Goal: Book appointment/travel/reservation

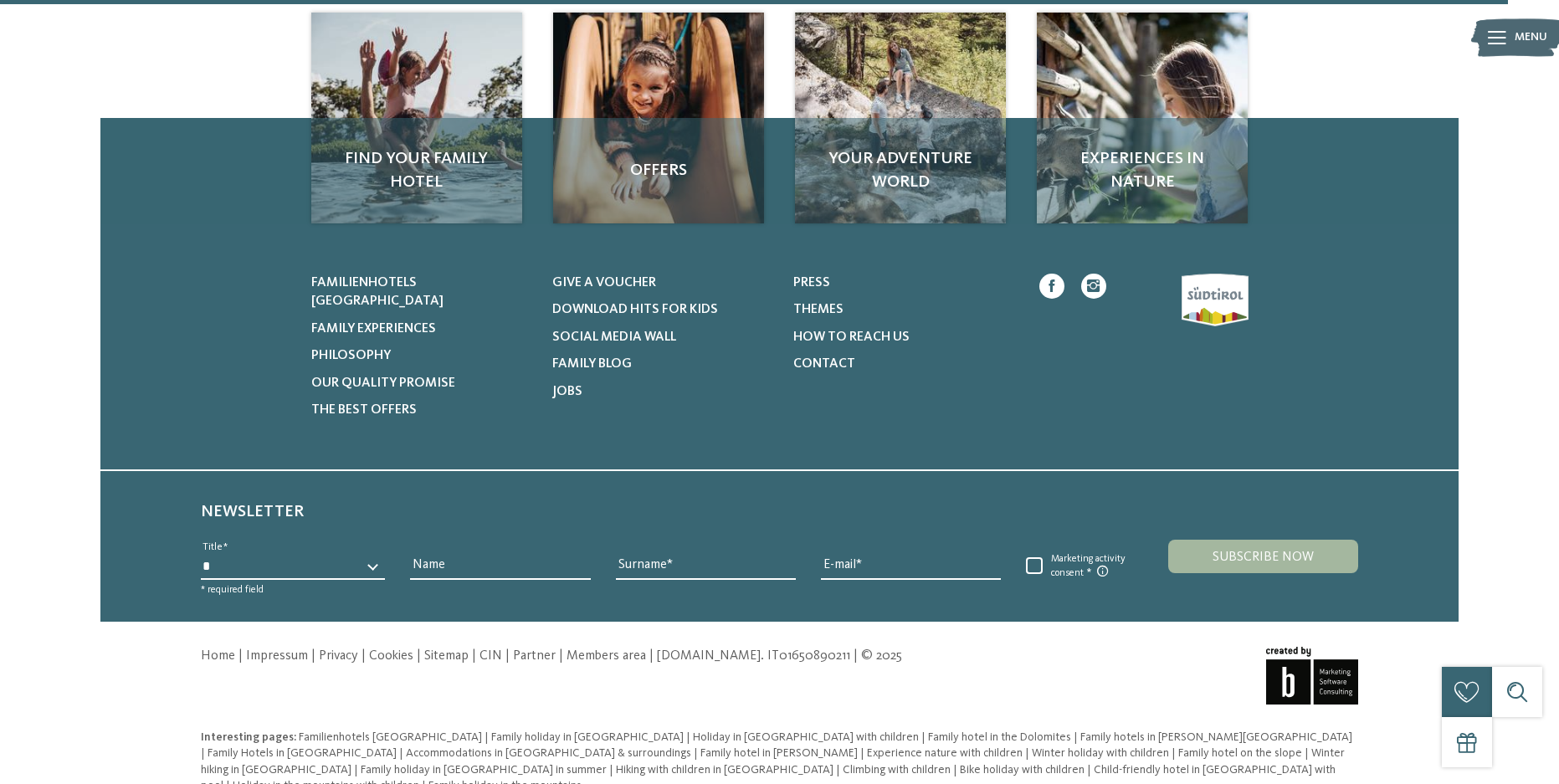
scroll to position [387, 0]
click at [397, 277] on span "Familienhotels [GEOGRAPHIC_DATA]" at bounding box center [377, 291] width 132 height 32
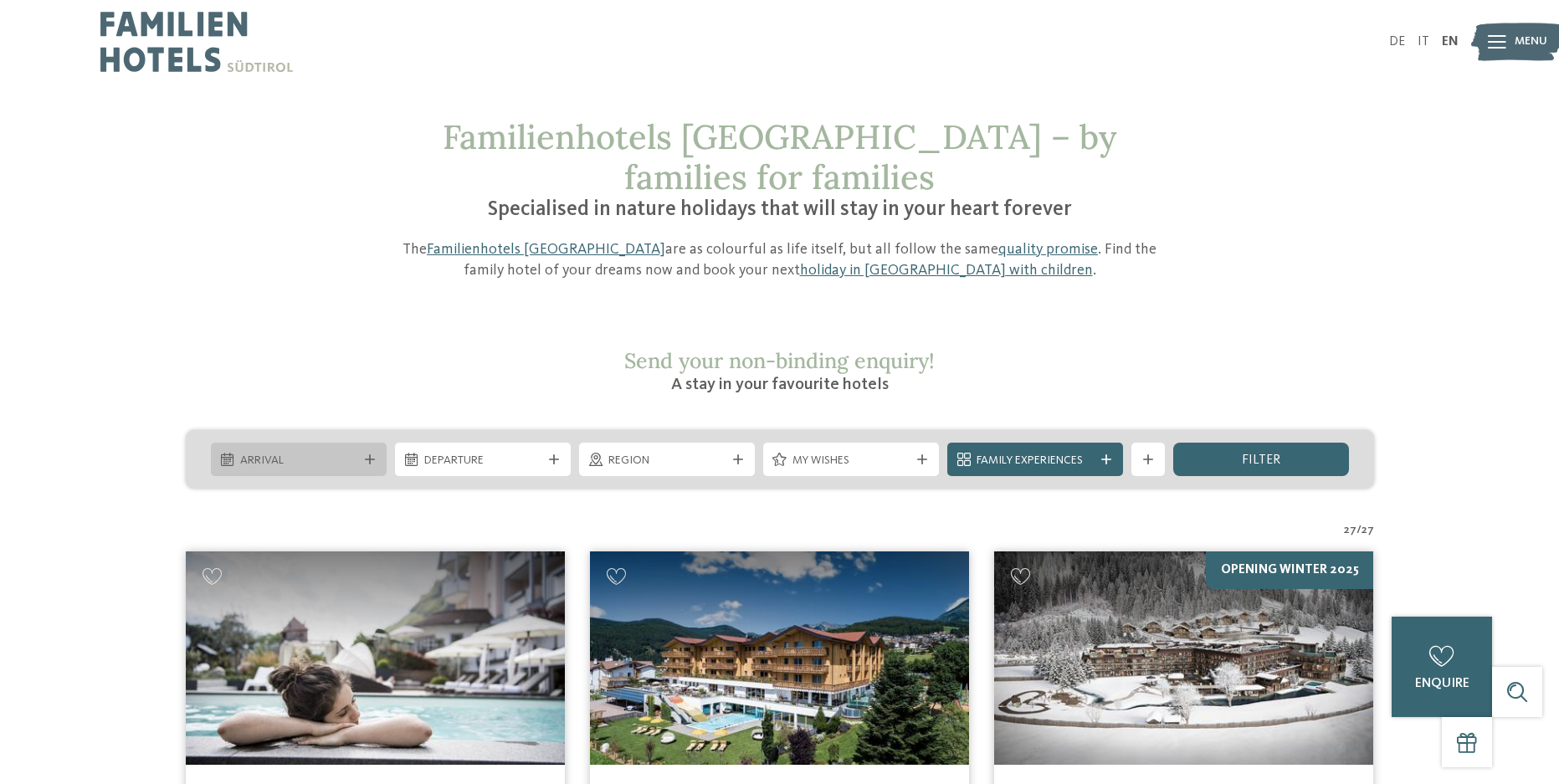
click at [371, 454] on icon at bounding box center [369, 459] width 10 height 10
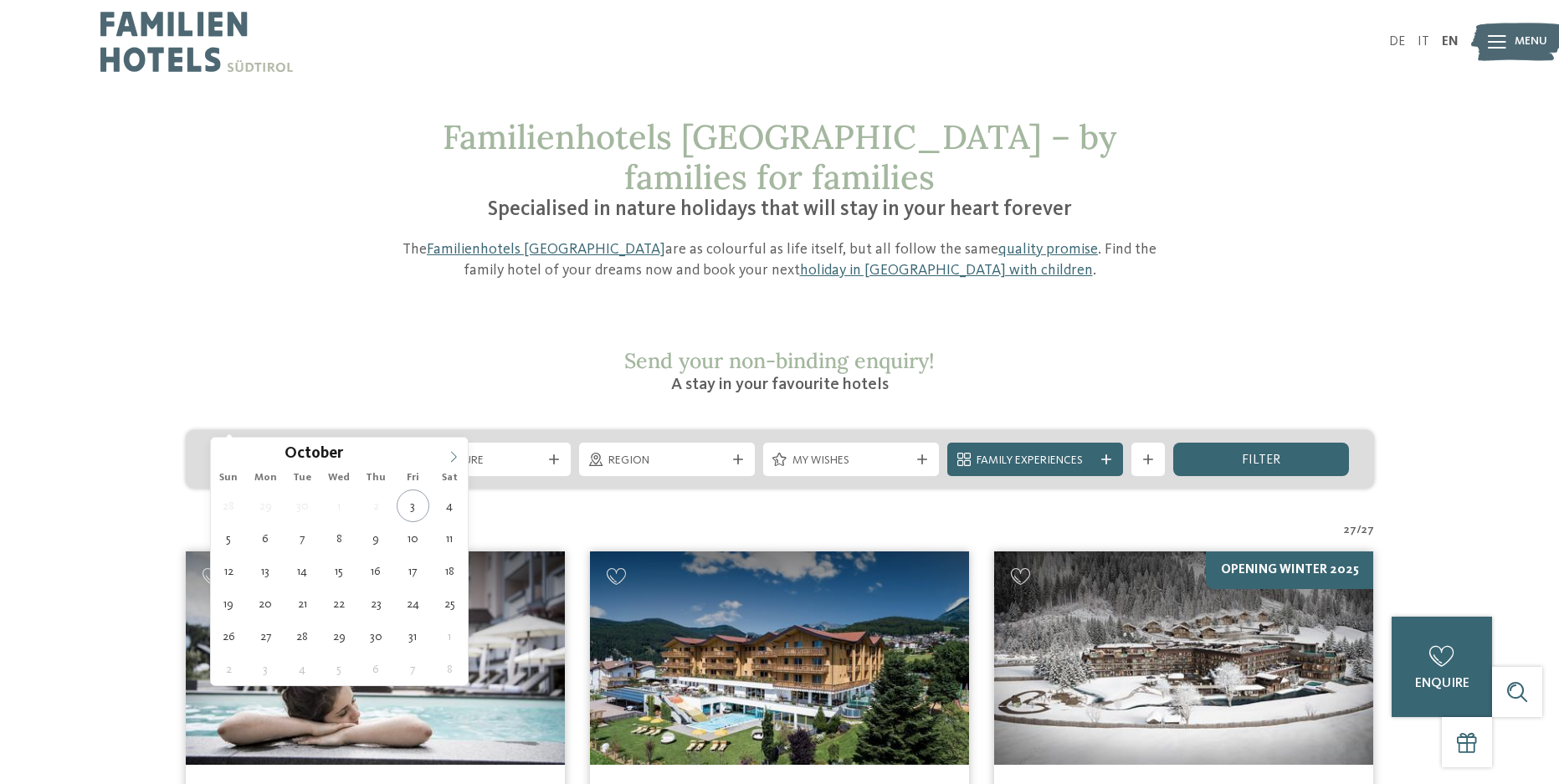
click at [461, 457] on span at bounding box center [453, 451] width 29 height 29
click at [458, 457] on icon at bounding box center [453, 456] width 12 height 12
type input "****"
click at [458, 457] on icon at bounding box center [453, 456] width 12 height 12
type div "[DATE]"
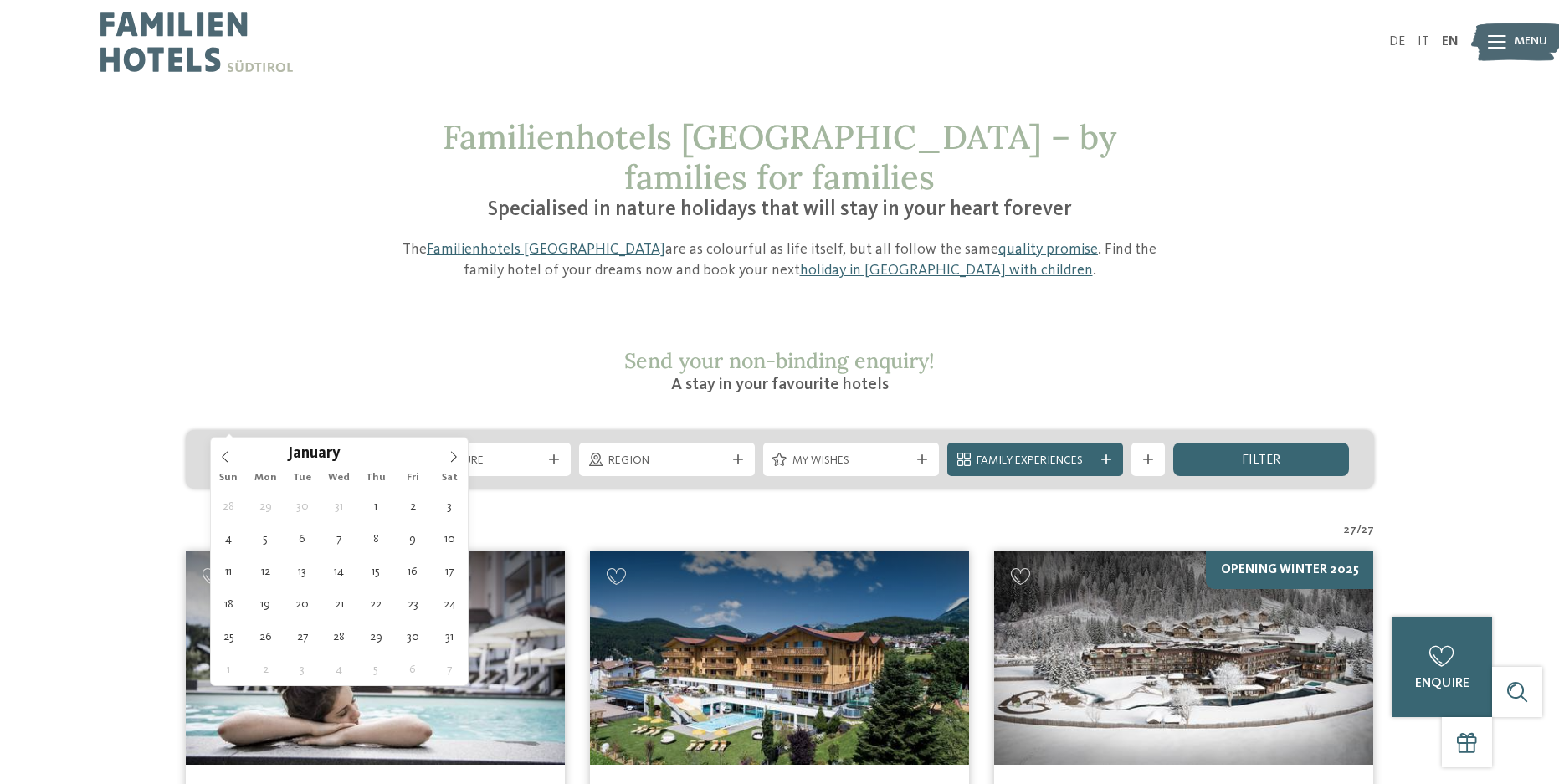
type input "****"
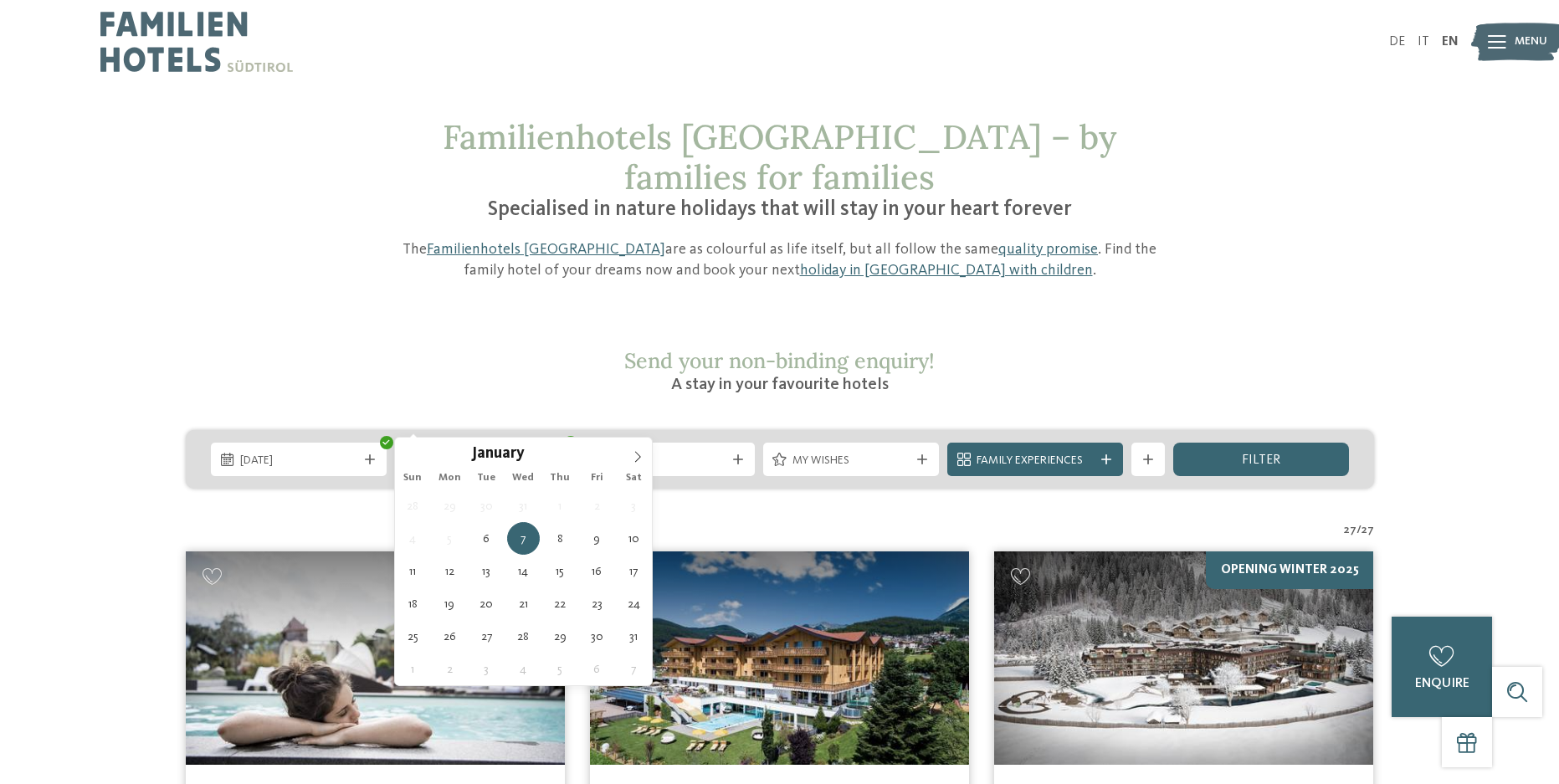
click at [534, 452] on span "[DATE]" at bounding box center [482, 461] width 117 height 17
type div "[DATE]"
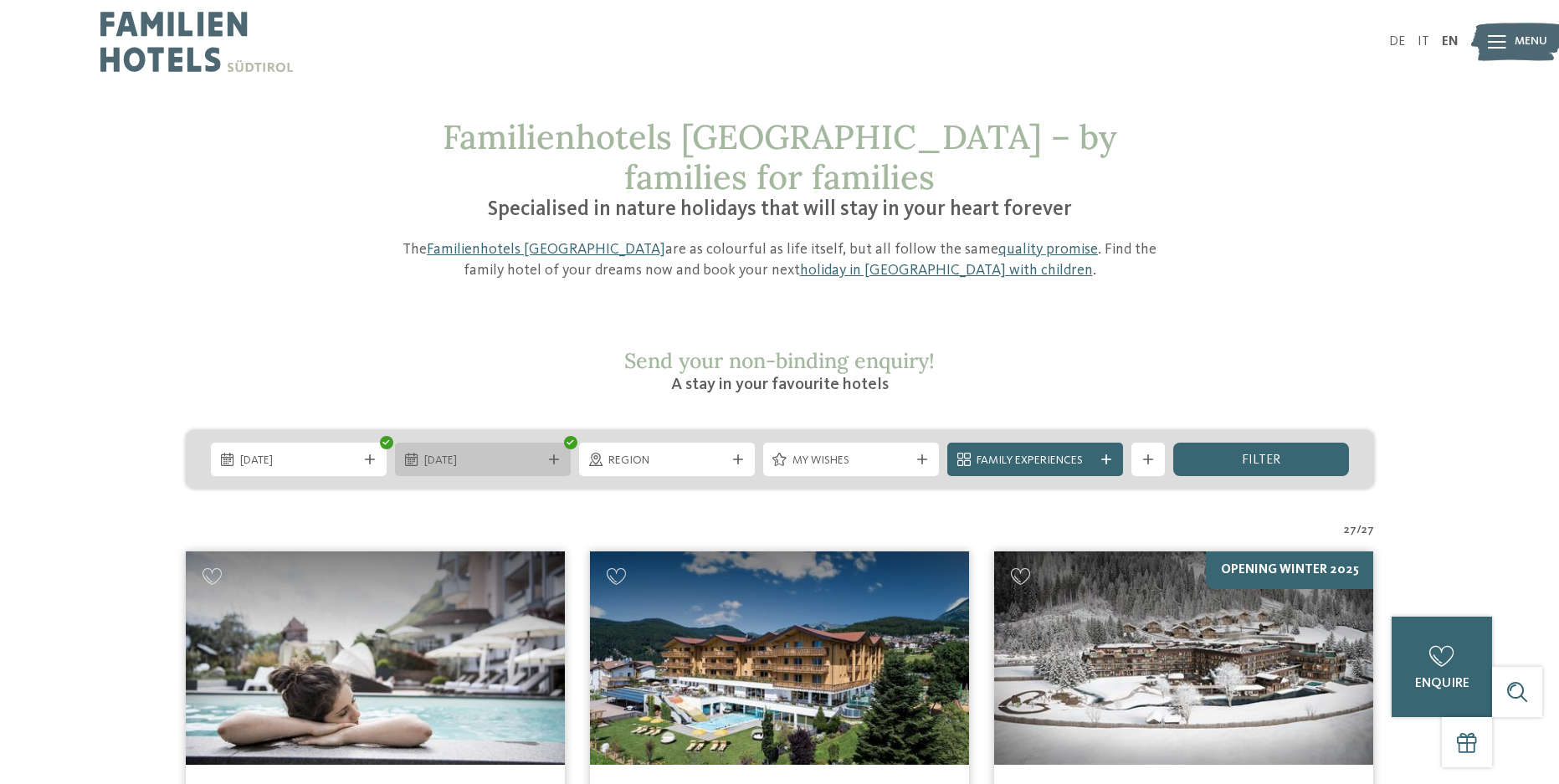
click at [553, 454] on icon at bounding box center [554, 459] width 10 height 10
click at [740, 454] on icon at bounding box center [737, 459] width 10 height 10
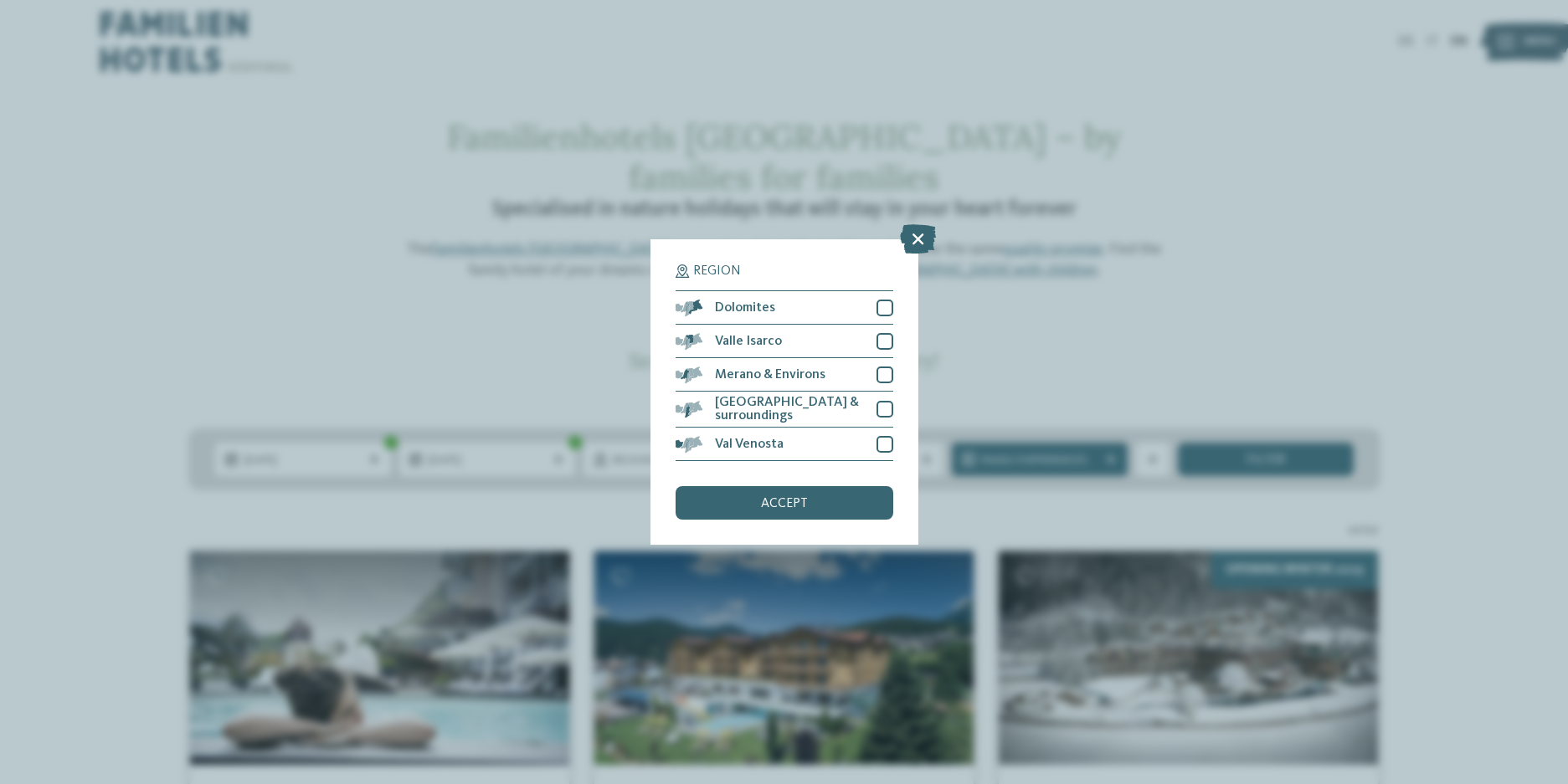
click at [893, 305] on div "Region Dolomites [PERSON_NAME][GEOGRAPHIC_DATA]" at bounding box center [784, 392] width 268 height 305
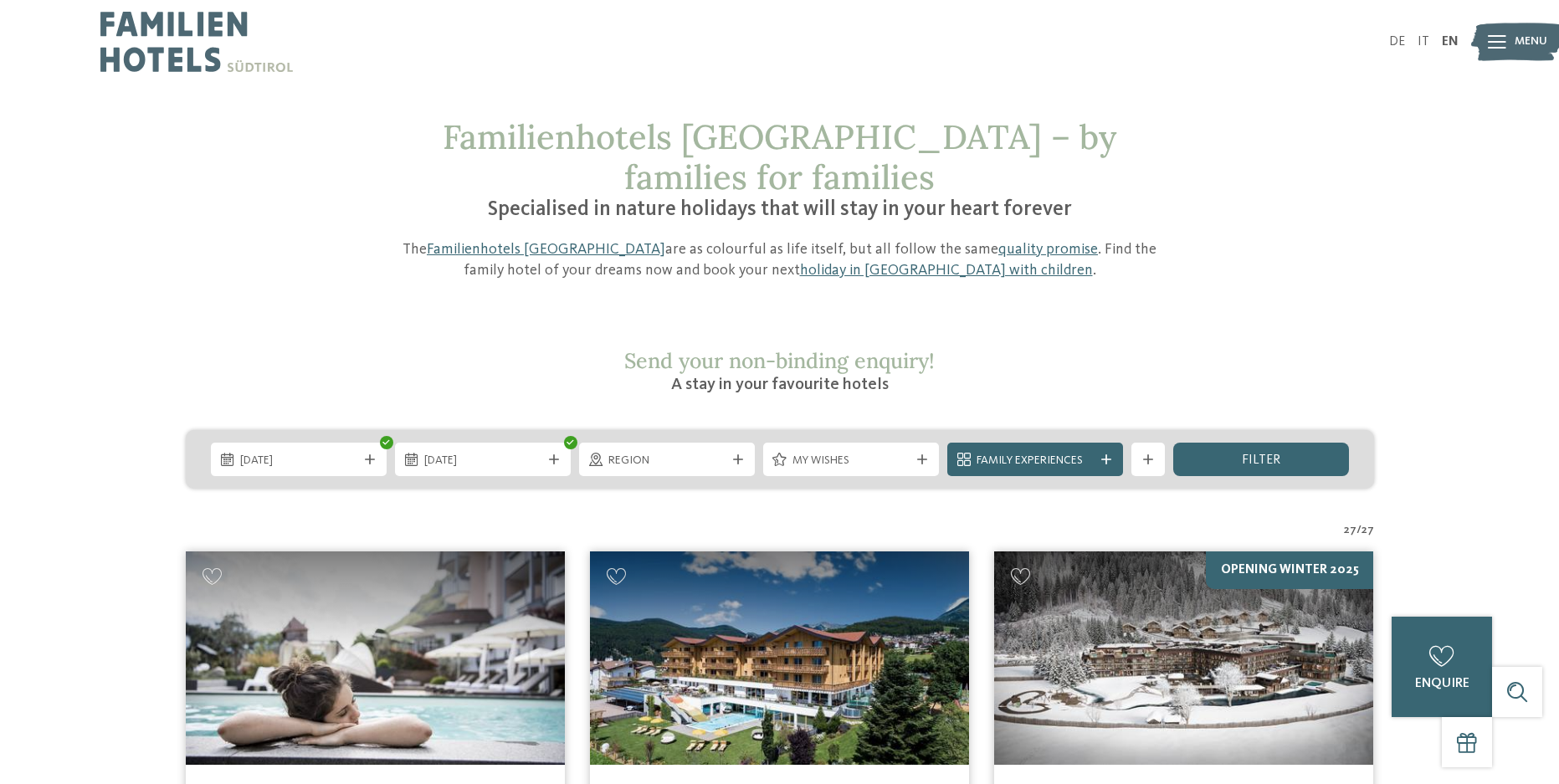
drag, startPoint x: 745, startPoint y: 423, endPoint x: 735, endPoint y: 423, distance: 10.0
click at [742, 454] on div at bounding box center [738, 459] width 17 height 10
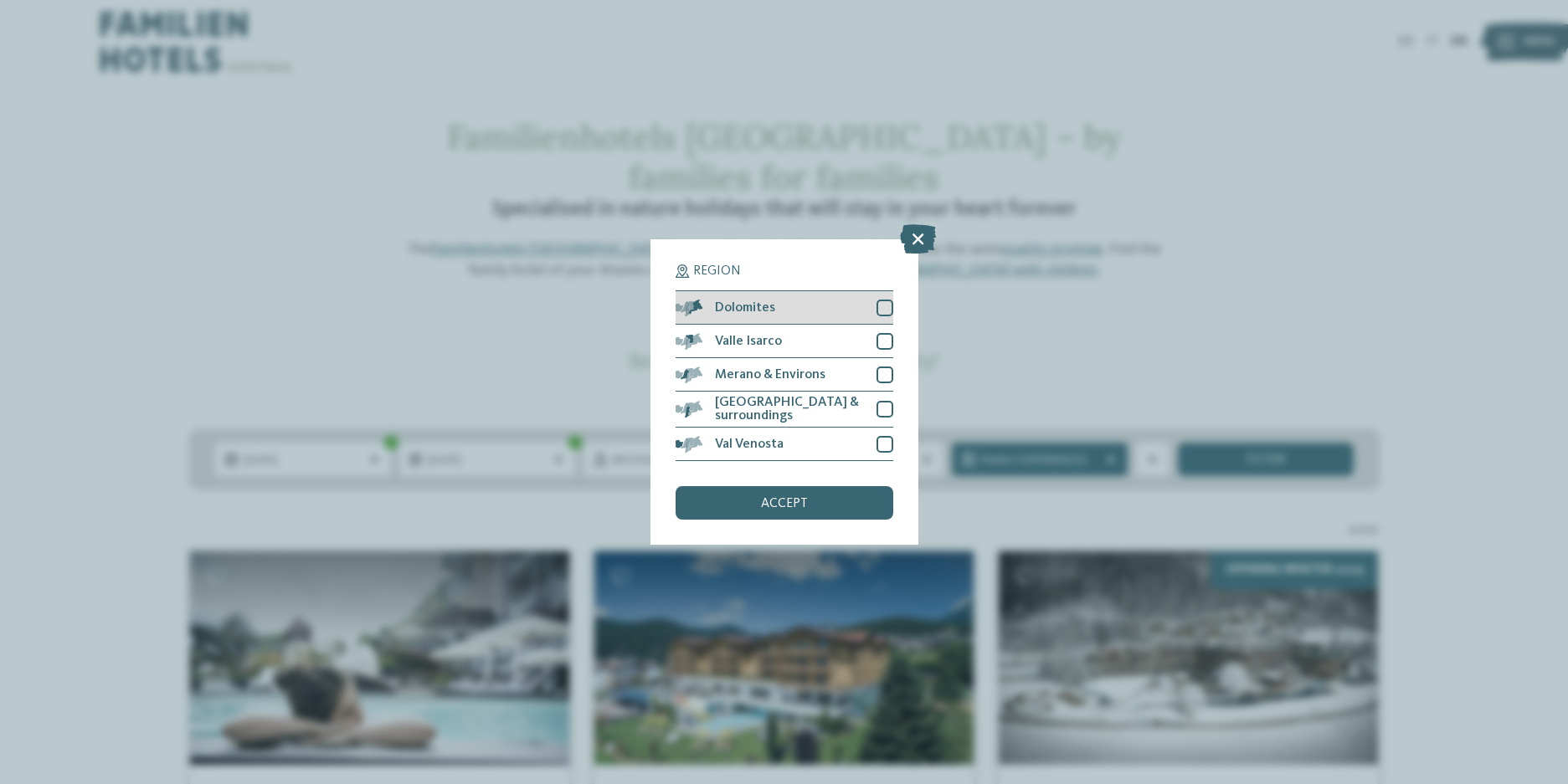
click at [882, 311] on div at bounding box center [885, 308] width 17 height 17
click at [788, 506] on span "accept" at bounding box center [784, 503] width 47 height 14
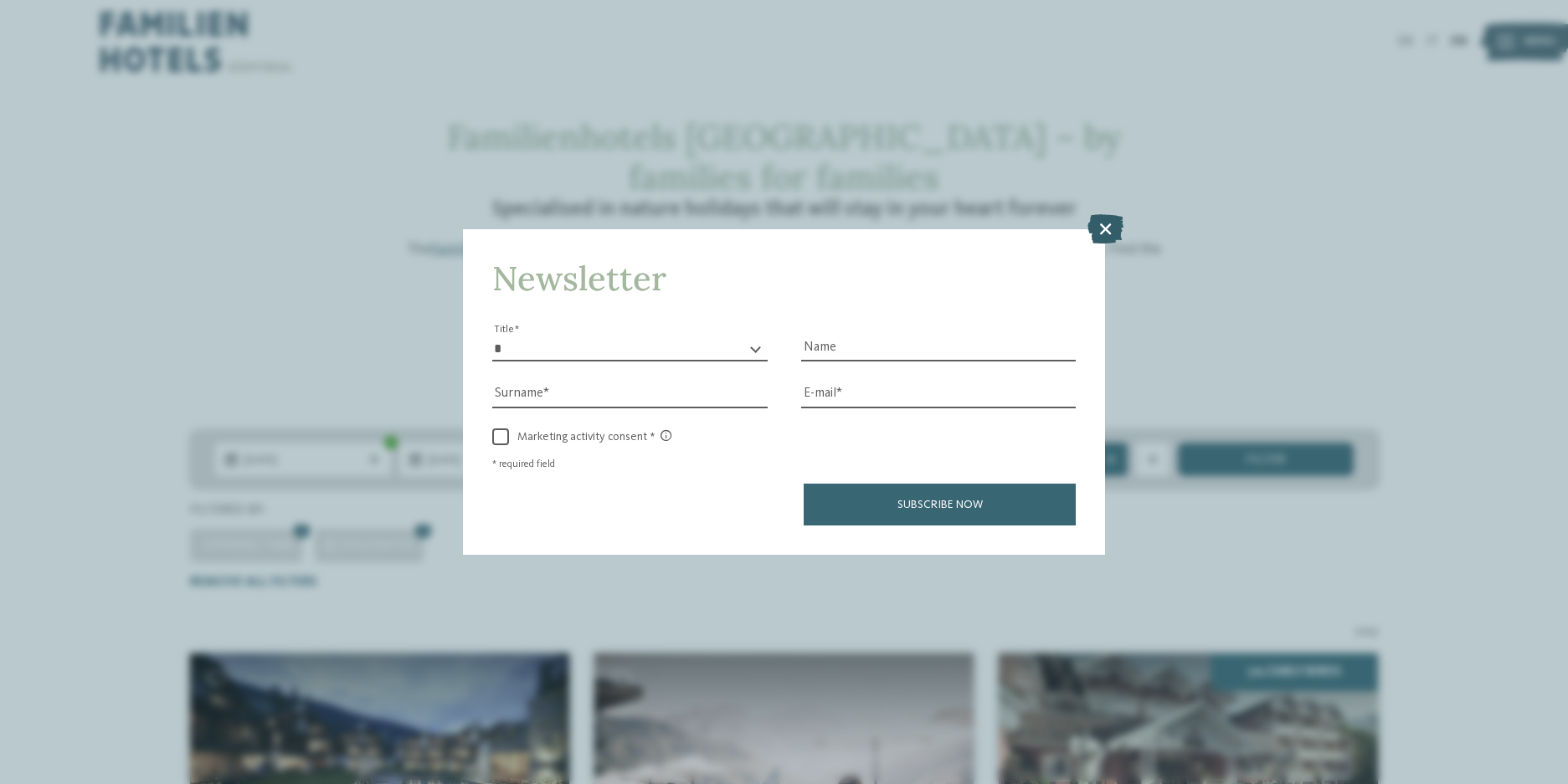
click at [1103, 230] on icon at bounding box center [1105, 228] width 36 height 29
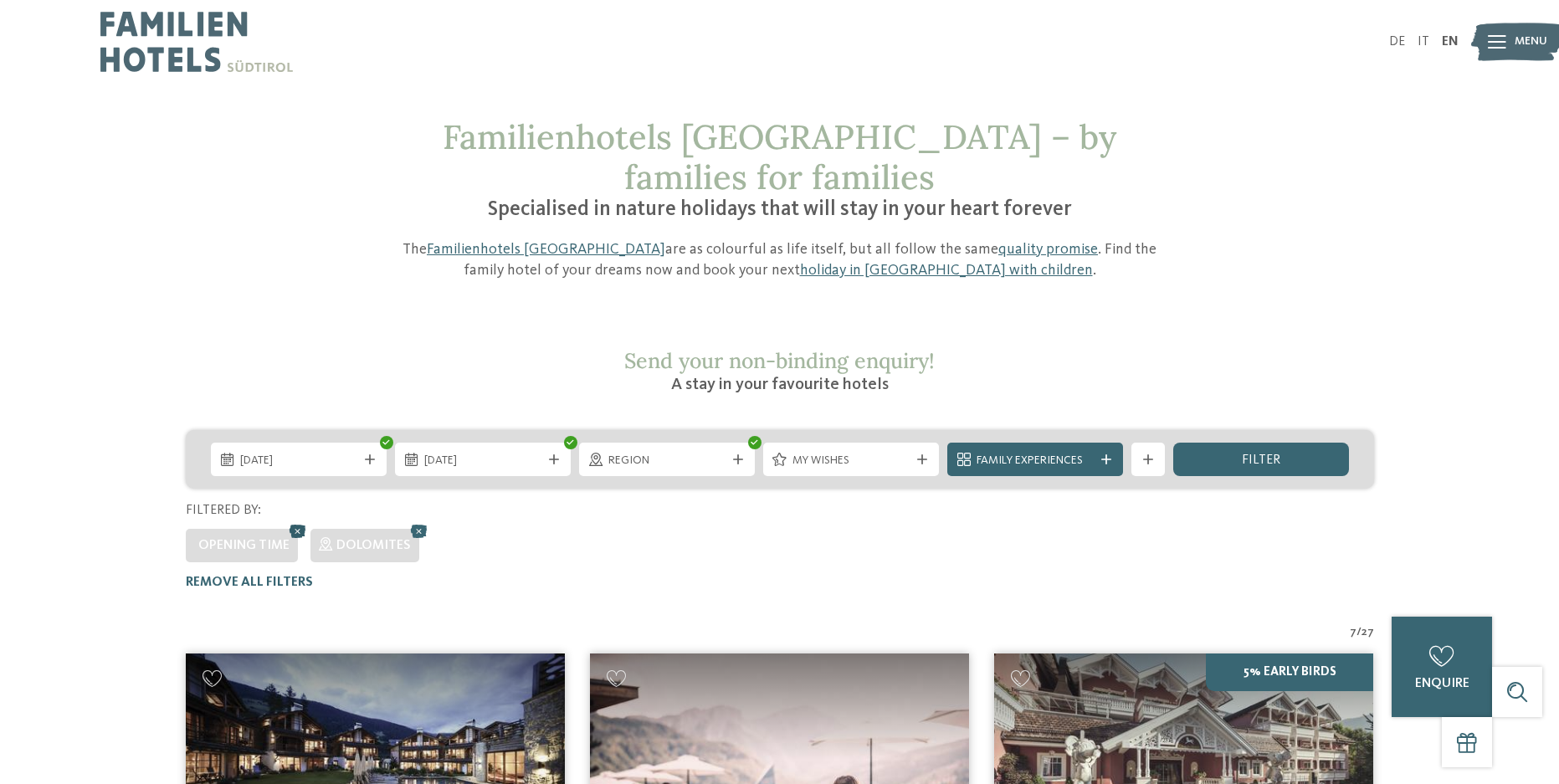
click at [295, 521] on icon at bounding box center [298, 532] width 25 height 22
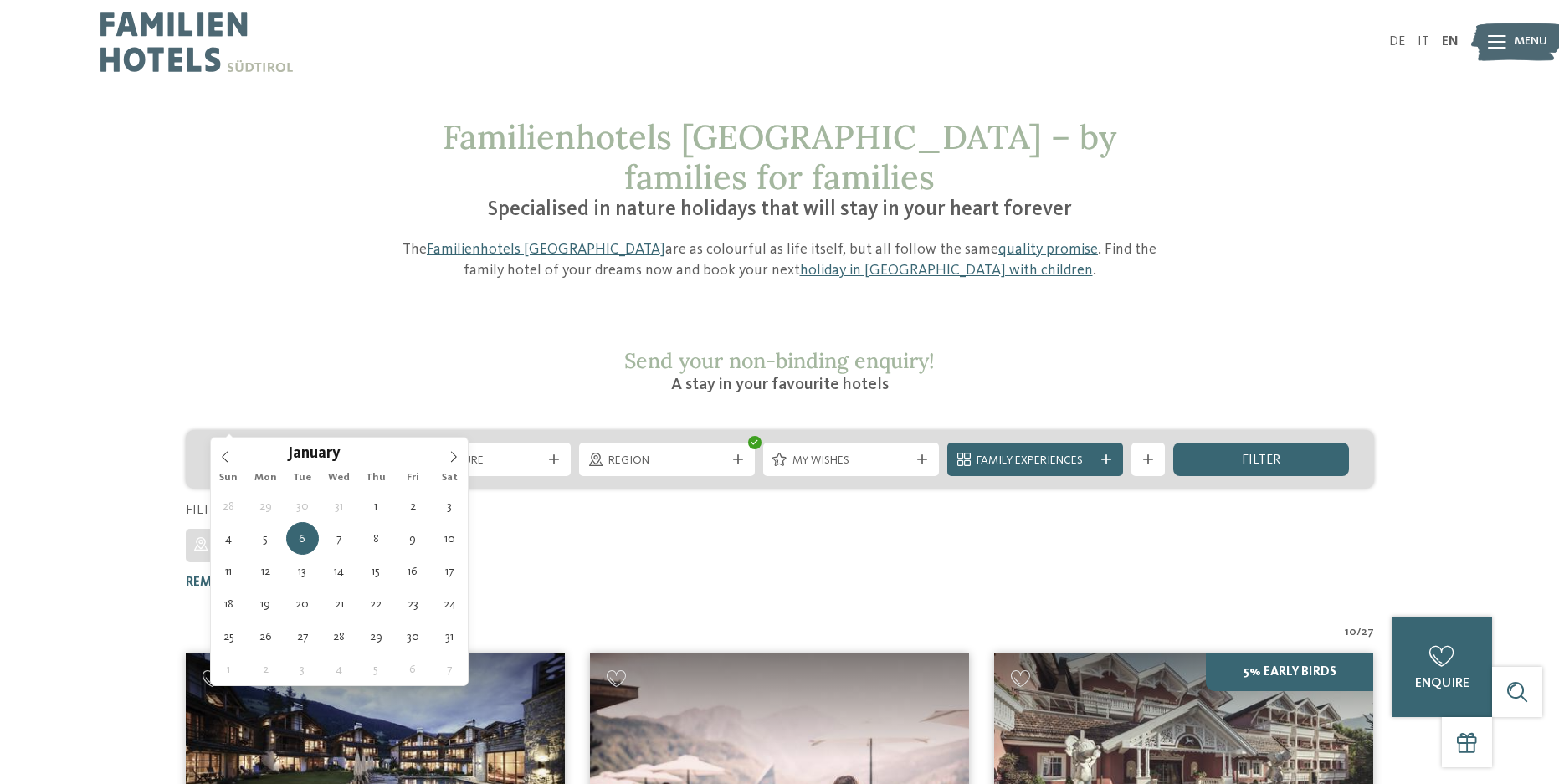
click at [362, 454] on div at bounding box center [369, 459] width 17 height 10
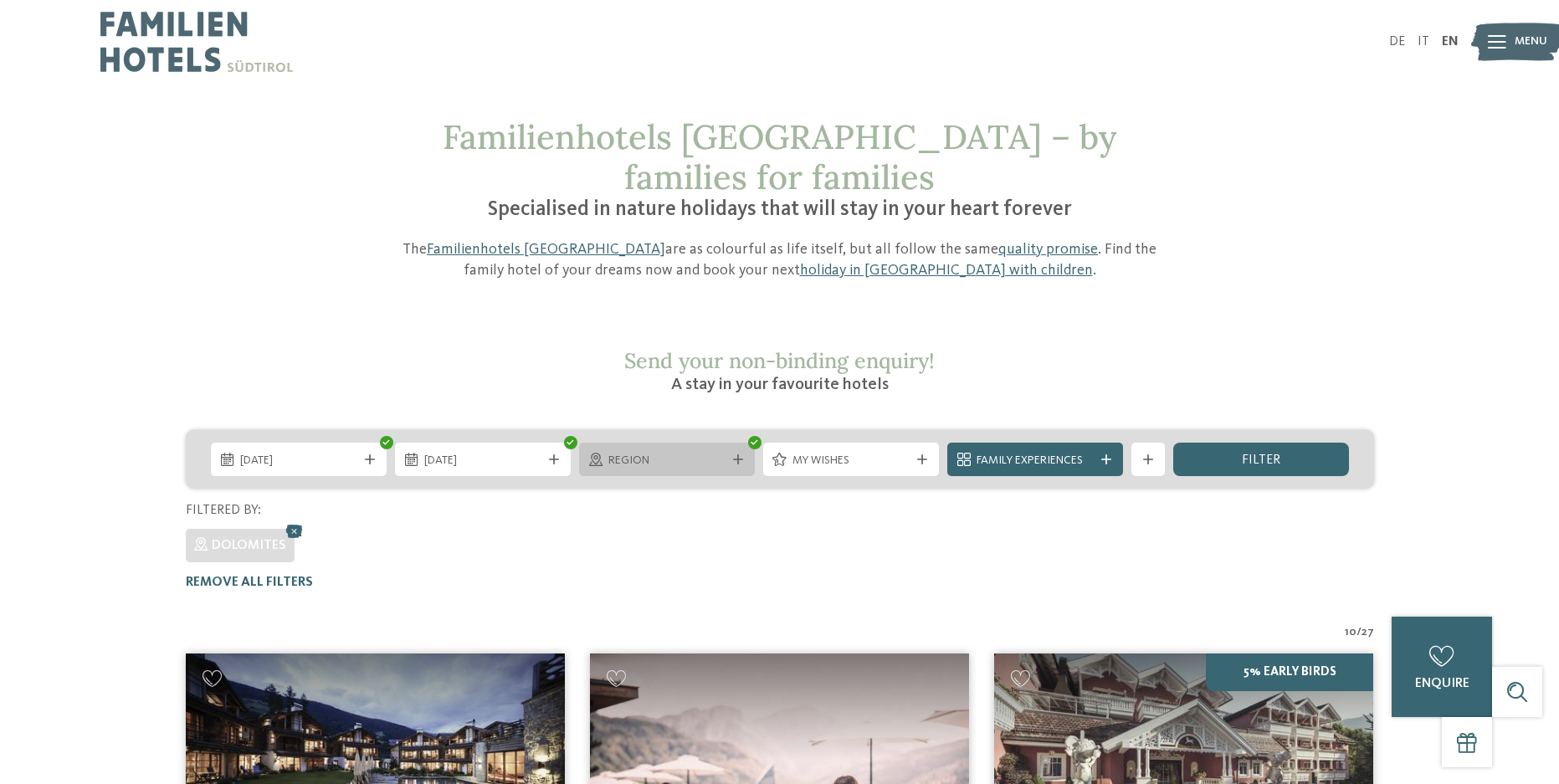
click at [734, 454] on icon at bounding box center [737, 459] width 10 height 10
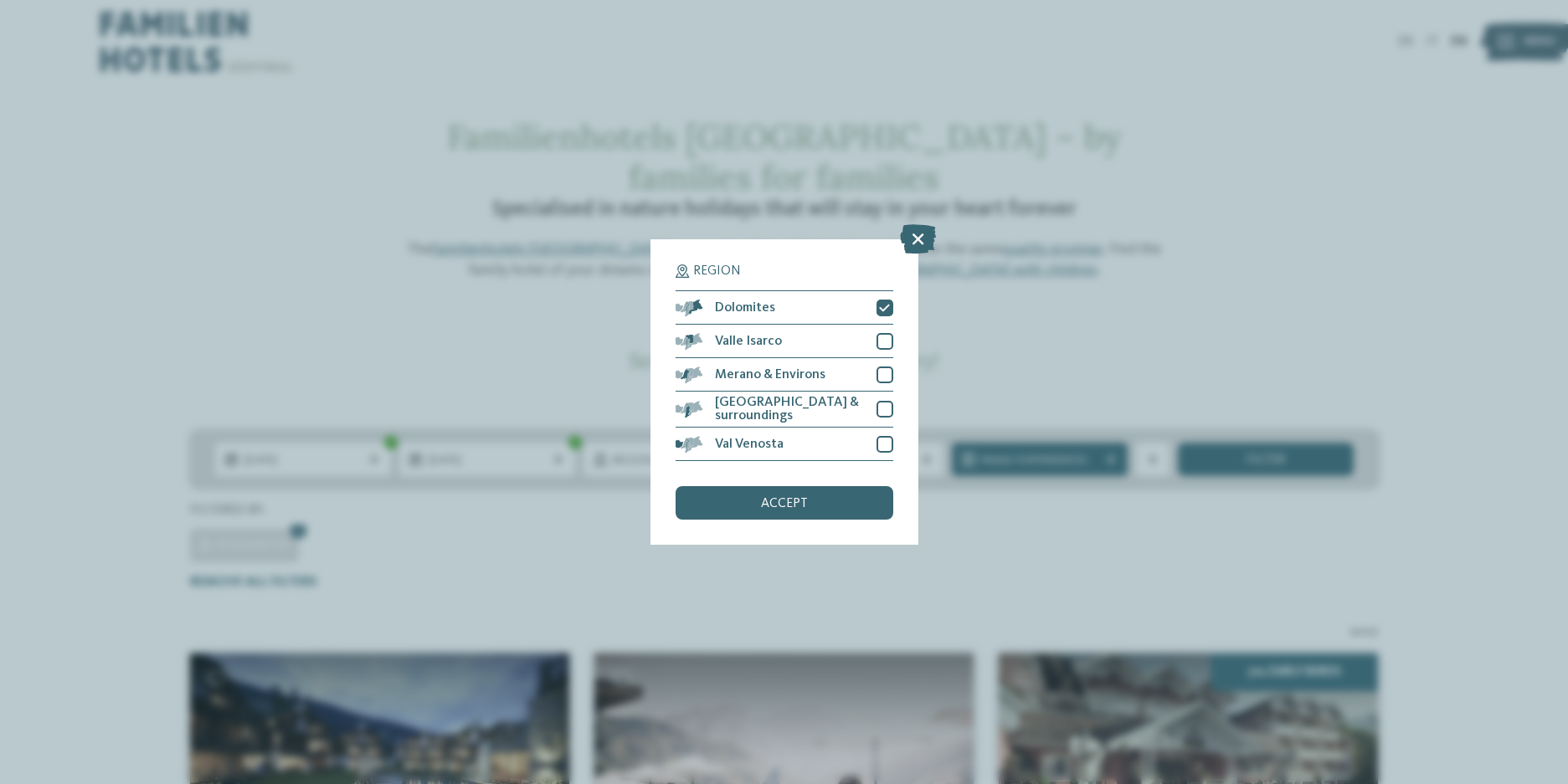
click at [825, 498] on div "accept" at bounding box center [784, 503] width 218 height 33
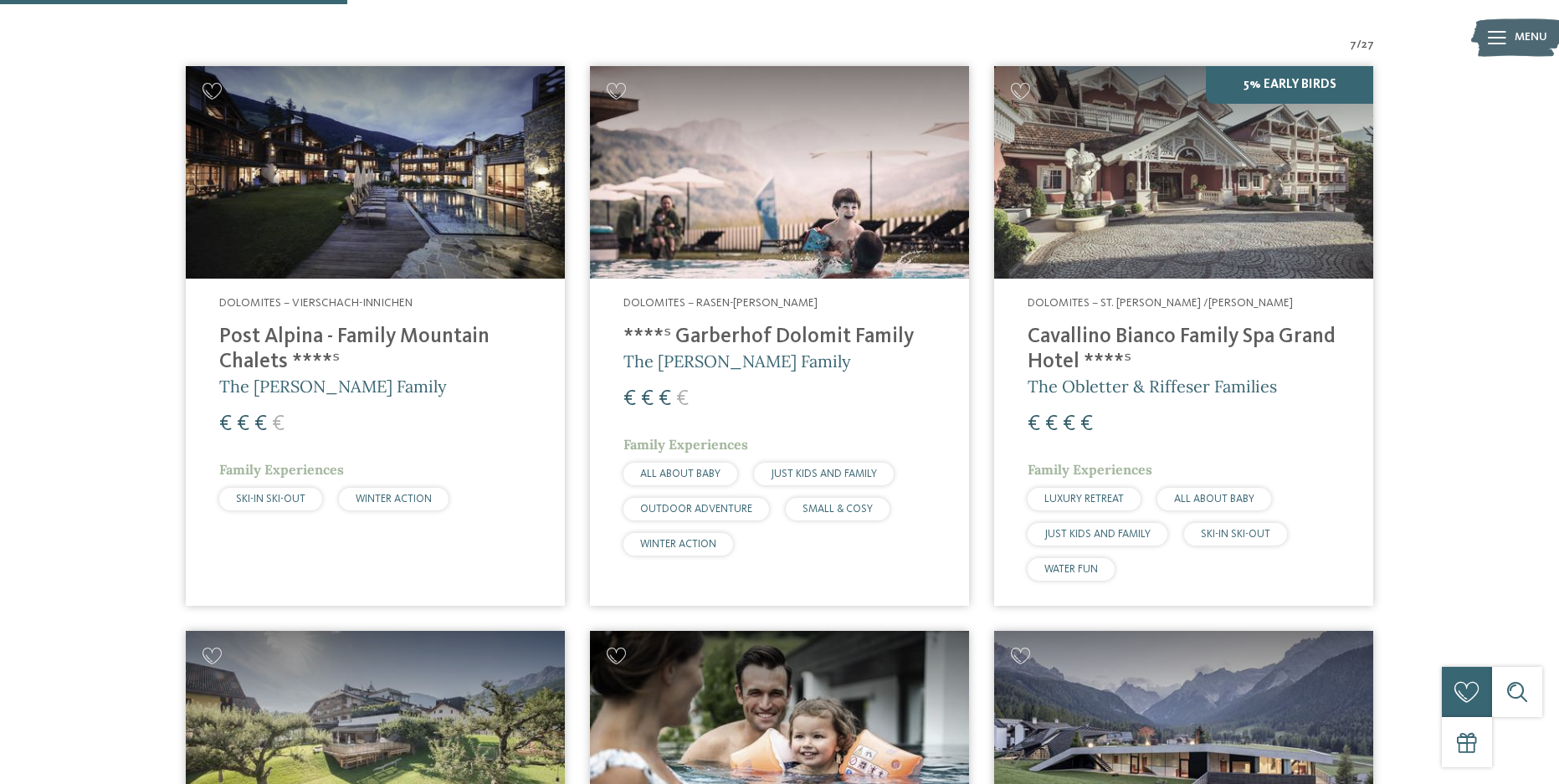
scroll to position [470, 0]
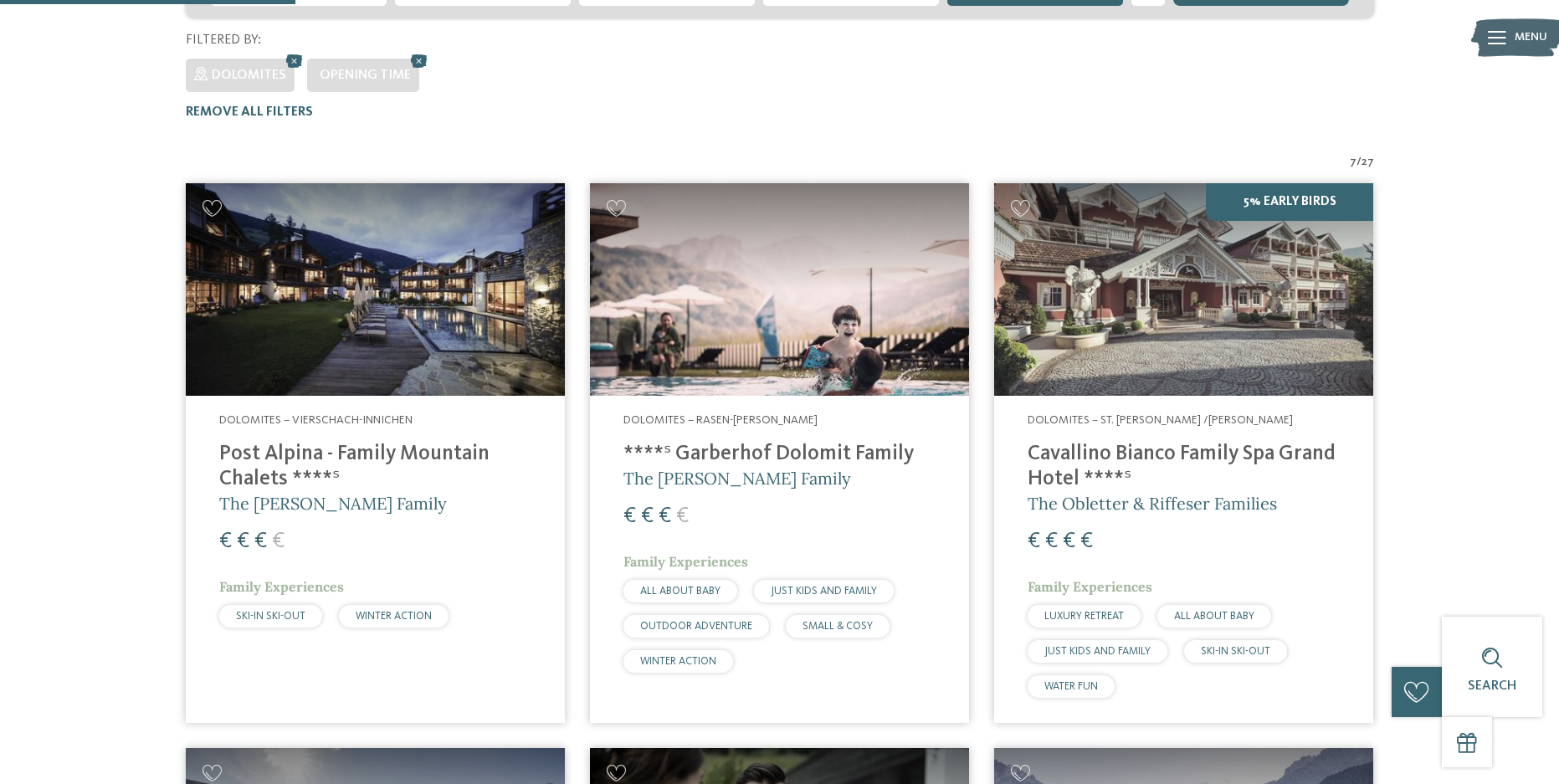
click at [737, 441] on h4 "****ˢ Garberhof Dolomit Family" at bounding box center [780, 453] width 312 height 25
